Goal: Task Accomplishment & Management: Manage account settings

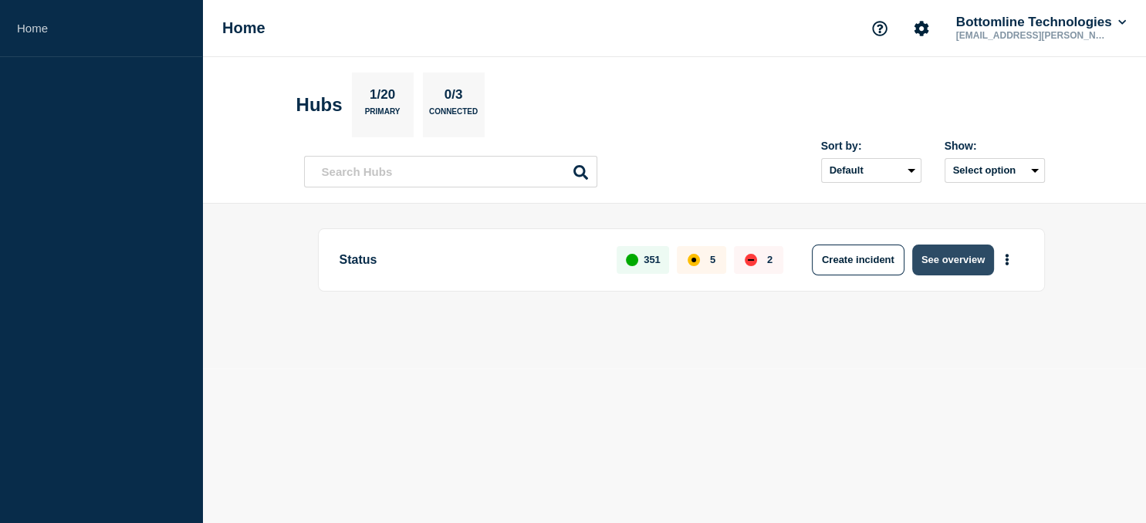
click at [943, 264] on button "See overview" at bounding box center [954, 260] width 82 height 31
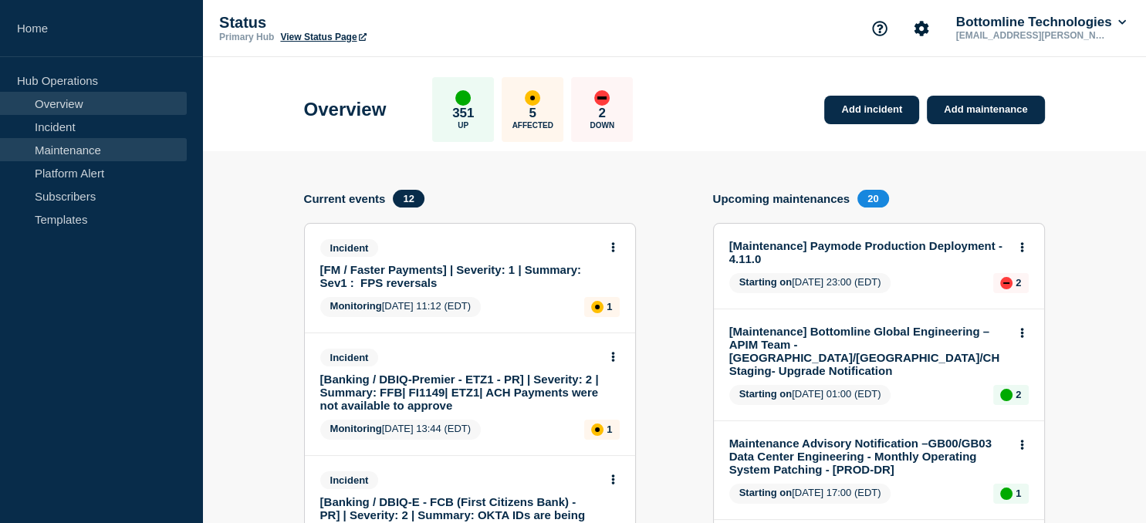
click at [79, 147] on link "Maintenance" at bounding box center [93, 149] width 187 height 23
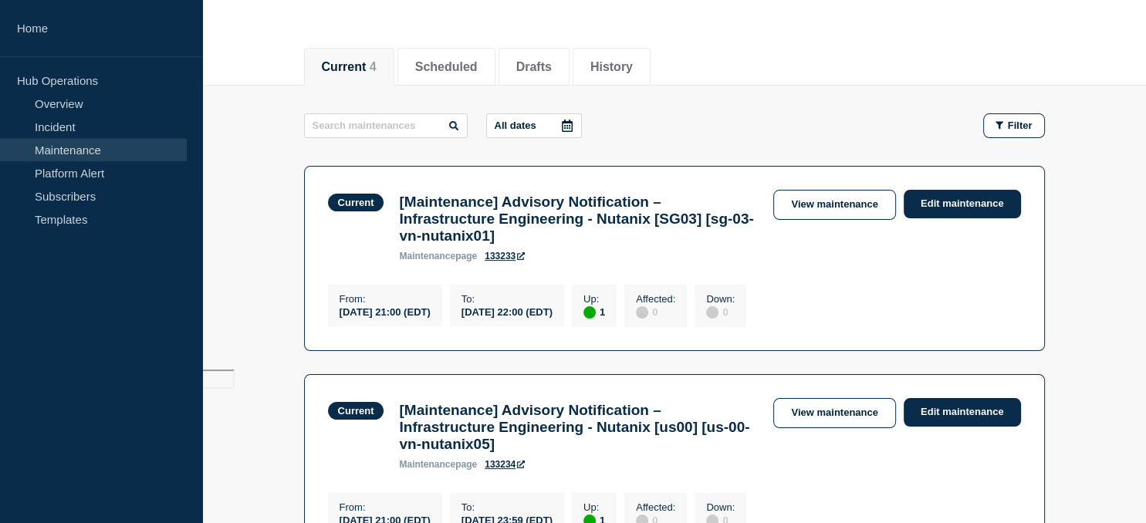
scroll to position [155, 0]
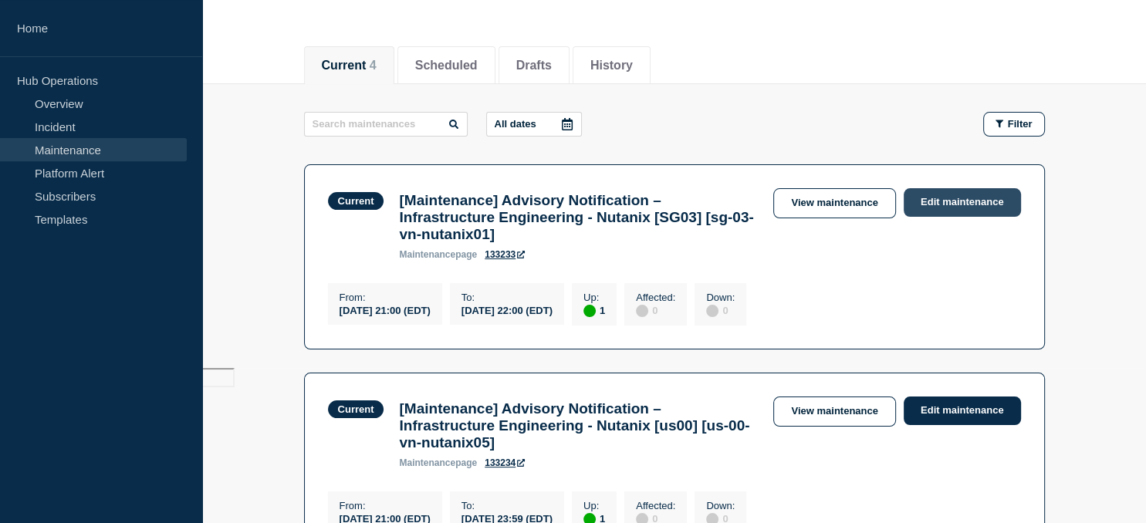
click at [974, 202] on link "Edit maintenance" at bounding box center [962, 202] width 117 height 29
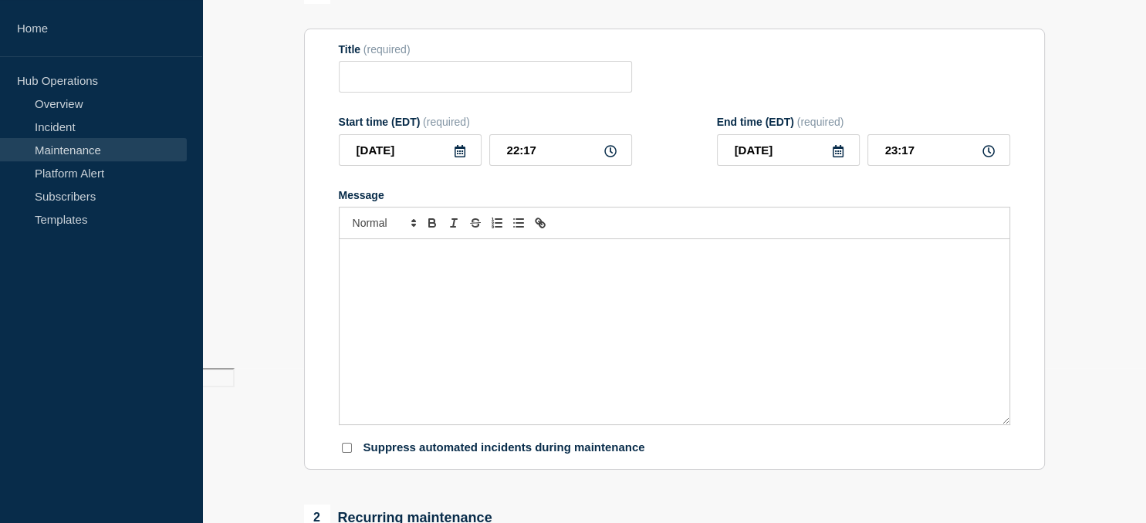
type input "[Maintenance] Advisory Notification – Infrastructure Engineering - Nutanix [SG0…"
type input "21:00"
type input "[DATE]"
type input "22:00"
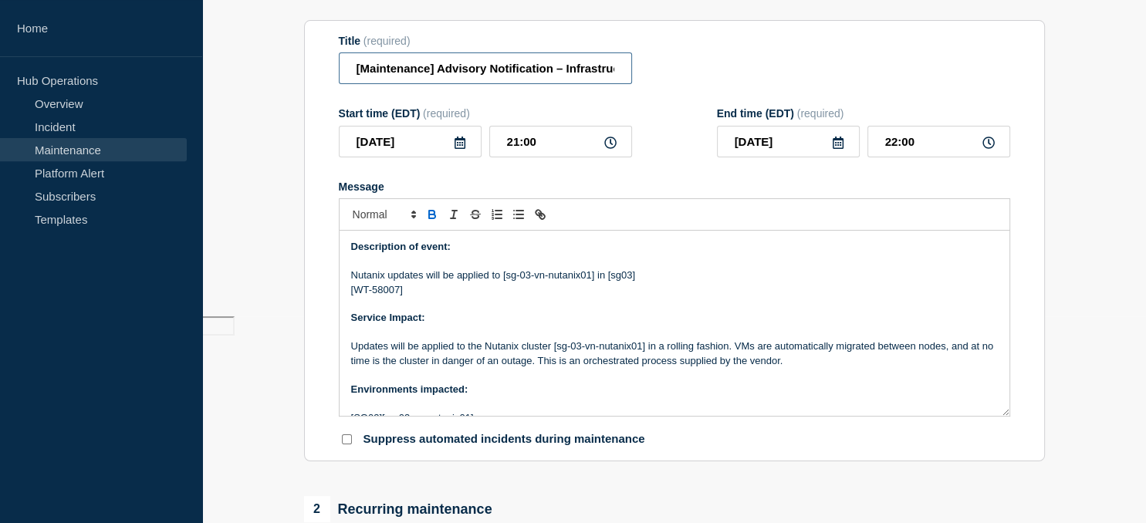
click at [355, 79] on input "[Maintenance] Advisory Notification – Infrastructure Engineering - Nutanix [SG0…" at bounding box center [485, 68] width 293 height 32
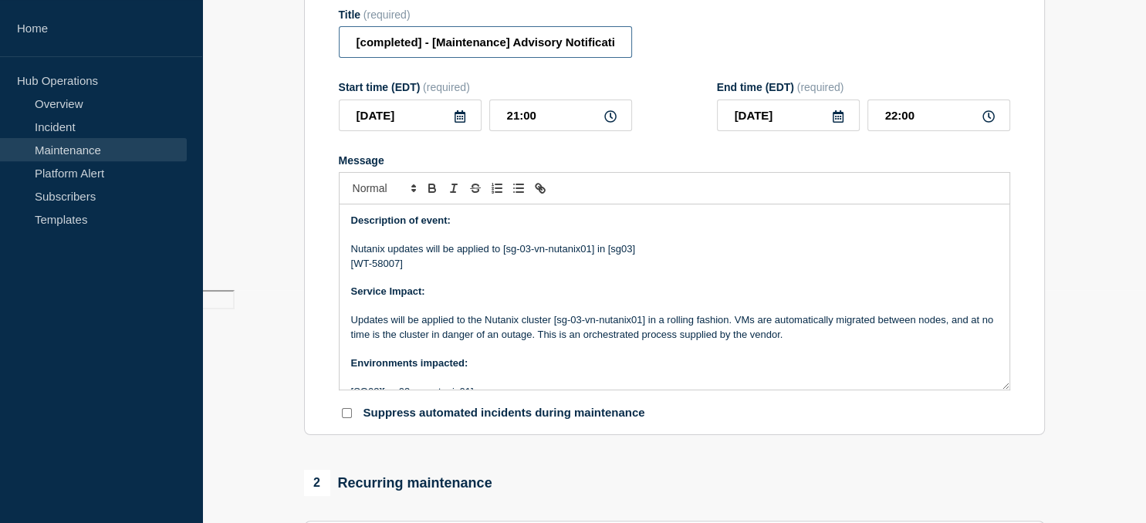
type input "[completed] - [Maintenance] Advisory Notification – Infrastructure Engineering …"
click at [920, 131] on input "22:00" at bounding box center [939, 116] width 143 height 32
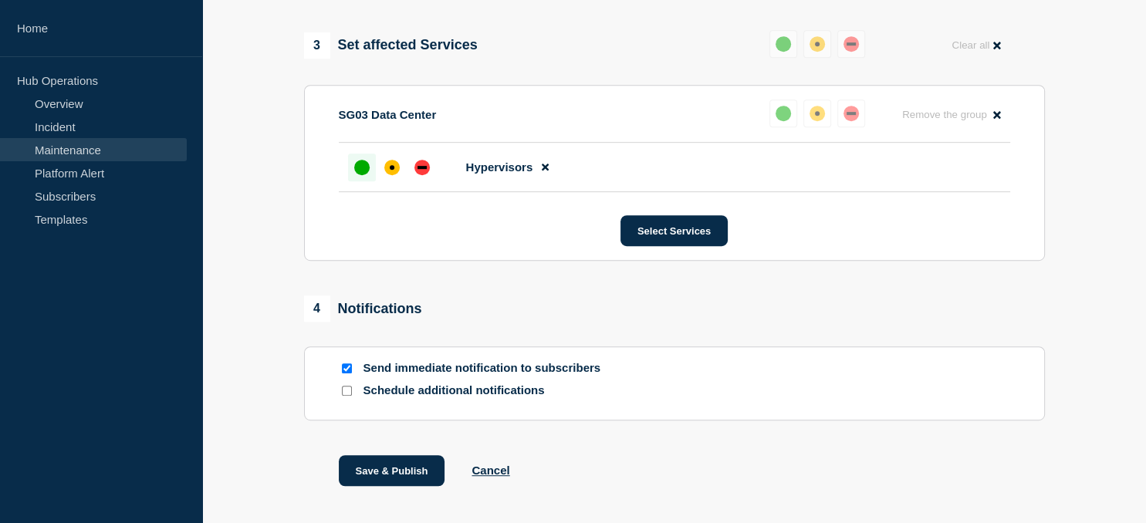
scroll to position [911, 0]
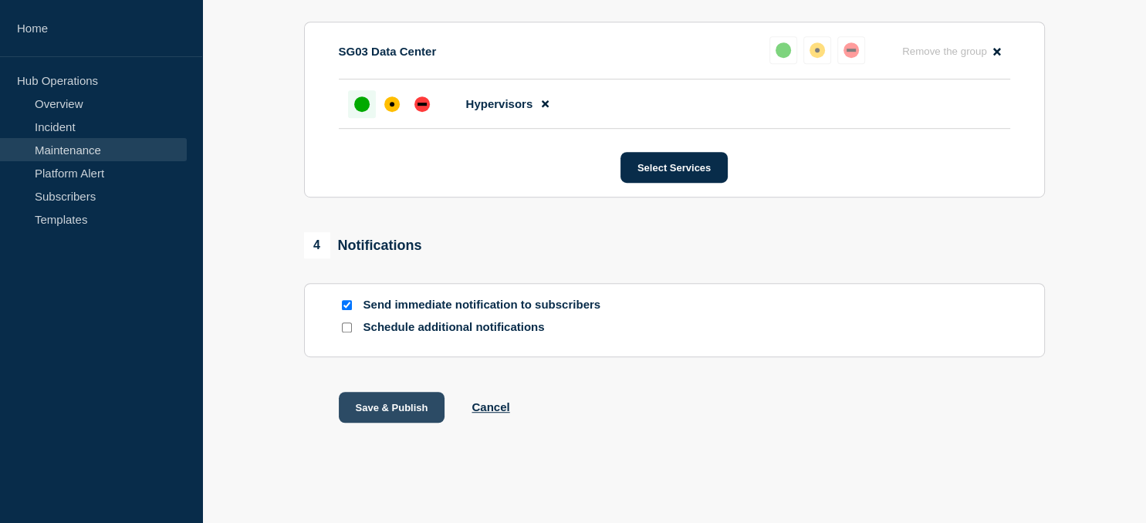
click at [391, 415] on button "Save & Publish" at bounding box center [392, 407] width 107 height 31
